Goal: Task Accomplishment & Management: Manage account settings

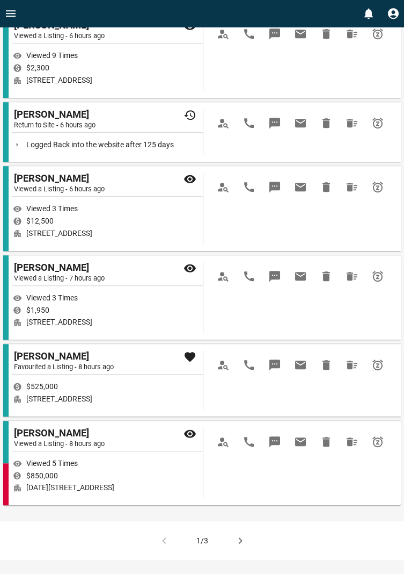
scroll to position [1267, 0]
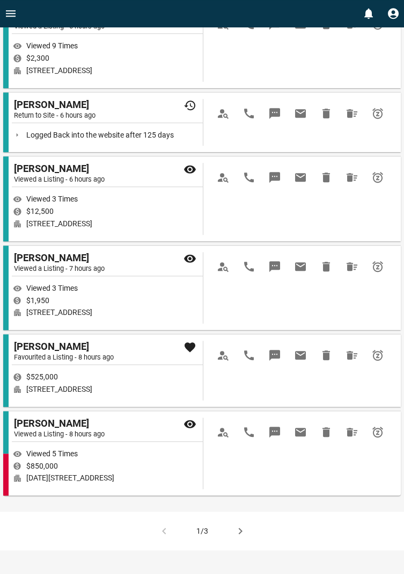
click at [166, 548] on div "1/3" at bounding box center [202, 530] width 404 height 39
click at [250, 546] on div "1/3" at bounding box center [202, 530] width 404 height 39
click at [243, 537] on icon "button" at bounding box center [240, 530] width 13 height 13
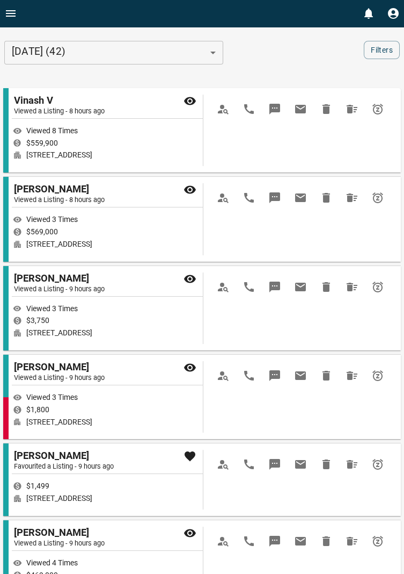
click at [10, 16] on icon "Open drawer" at bounding box center [11, 13] width 10 height 6
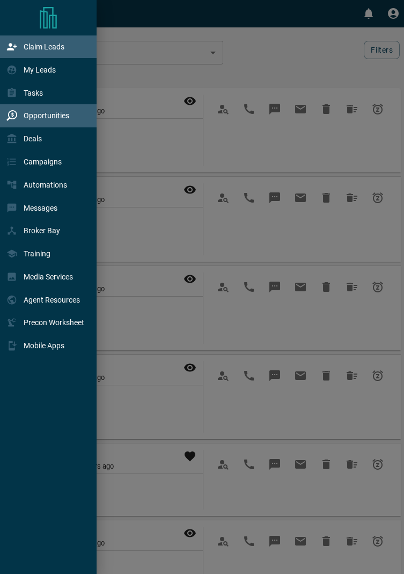
click at [52, 48] on p "Claim Leads" at bounding box center [44, 46] width 41 height 9
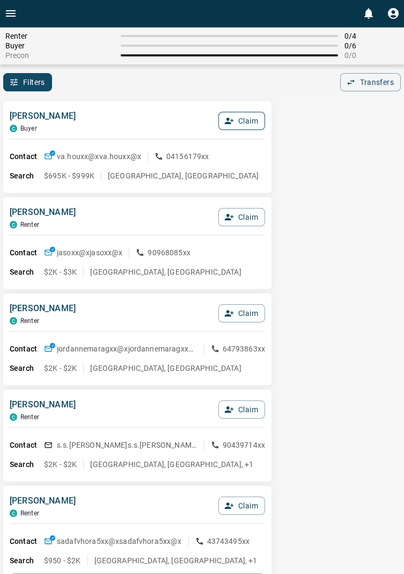
click at [249, 127] on button "Claim" at bounding box center [242, 121] width 47 height 18
click at [238, 126] on button "Confirm Claim" at bounding box center [227, 121] width 77 height 18
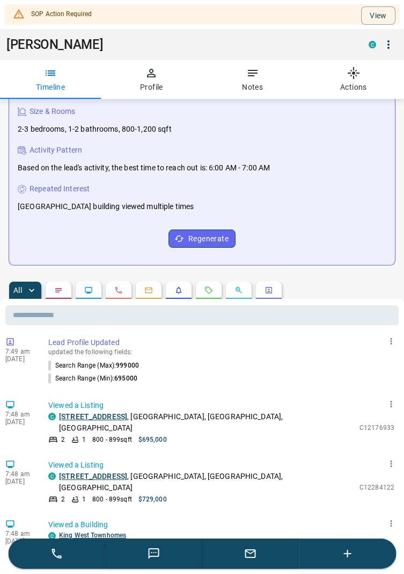
scroll to position [156, 0]
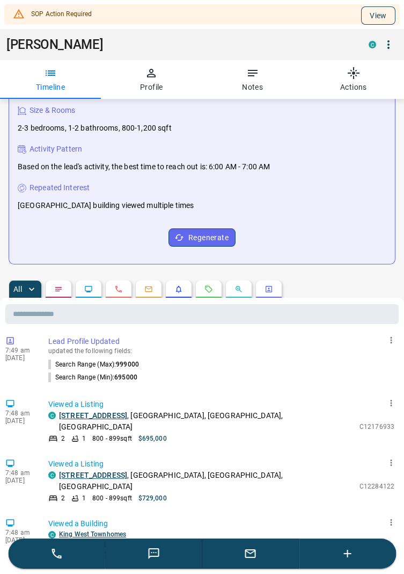
click at [385, 17] on button "View" at bounding box center [378, 15] width 34 height 18
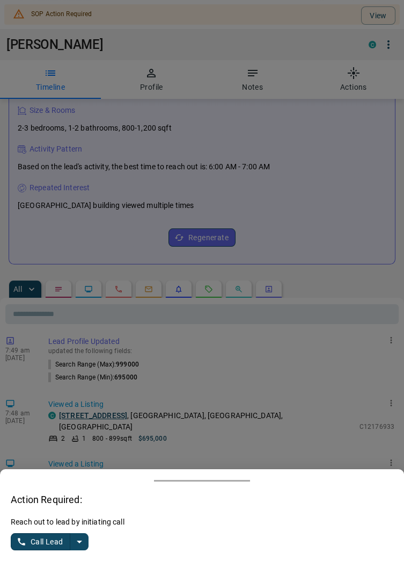
click at [85, 541] on icon "split button" at bounding box center [79, 541] width 13 height 13
click at [68, 520] on li "Log Manual Call" at bounding box center [51, 520] width 66 height 16
click at [28, 545] on button "Log Manual Call" at bounding box center [46, 541] width 71 height 17
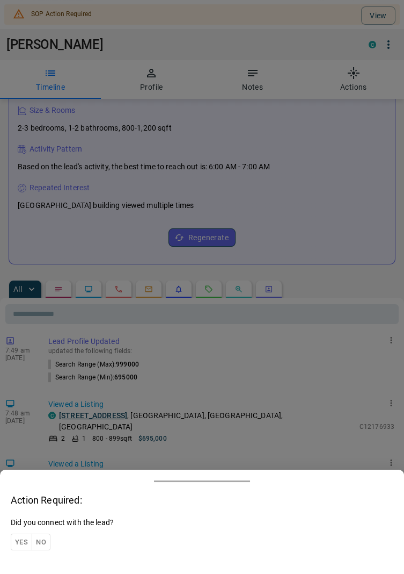
click at [26, 541] on button "Yes" at bounding box center [21, 541] width 21 height 17
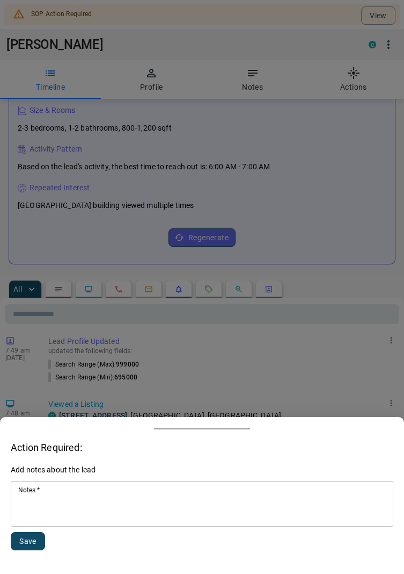
click at [74, 506] on textarea "Notes   *" at bounding box center [202, 504] width 368 height 37
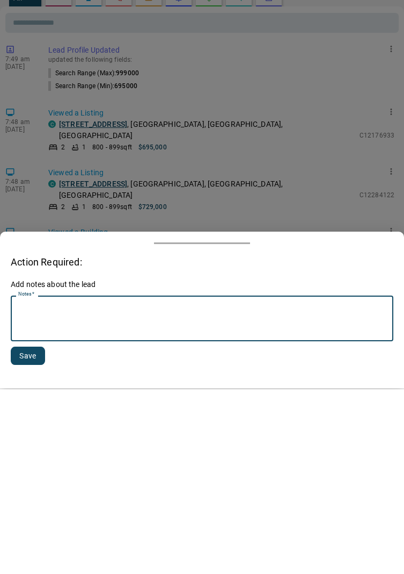
scroll to position [278, 0]
type textarea "**********"
click at [34, 541] on button "Save" at bounding box center [28, 541] width 34 height 18
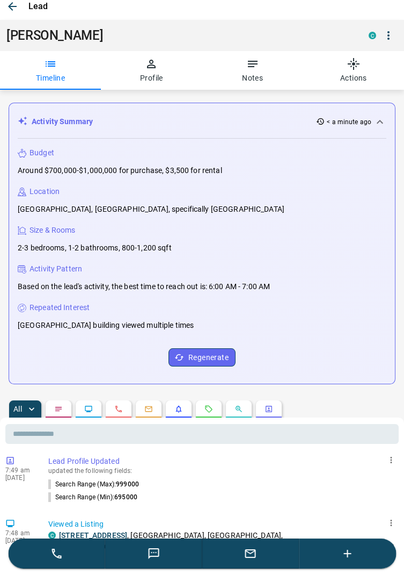
scroll to position [0, 0]
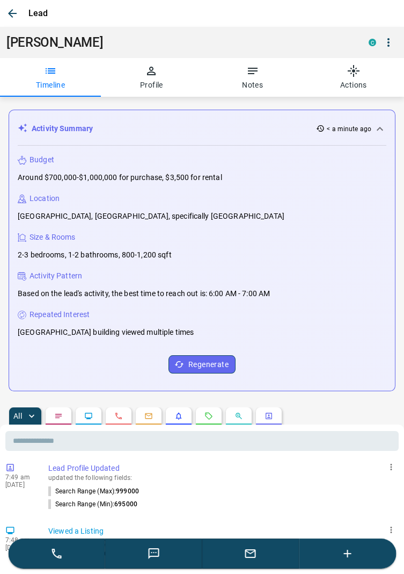
click at [18, 18] on icon "button" at bounding box center [12, 13] width 13 height 13
